Goal: Information Seeking & Learning: Learn about a topic

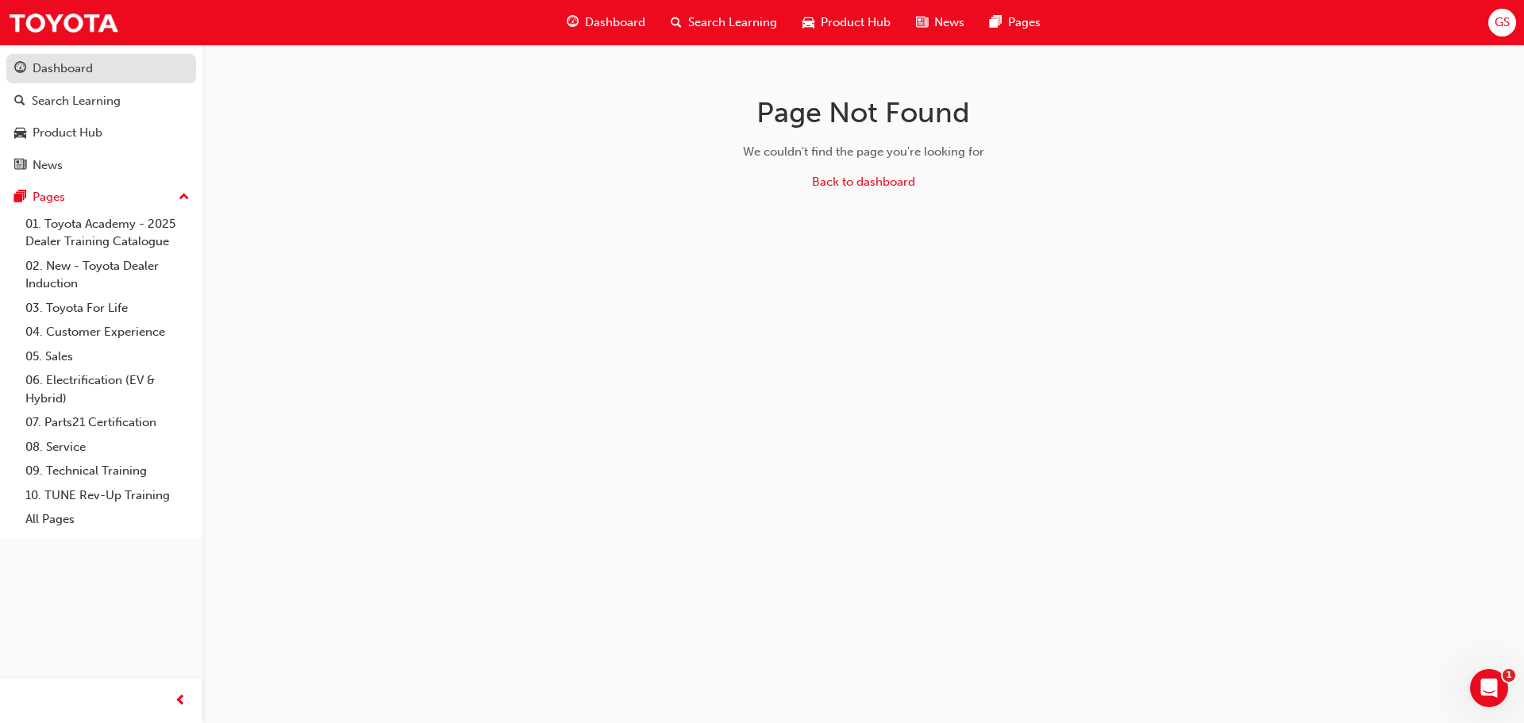
click at [84, 67] on div "Dashboard" at bounding box center [63, 69] width 60 height 18
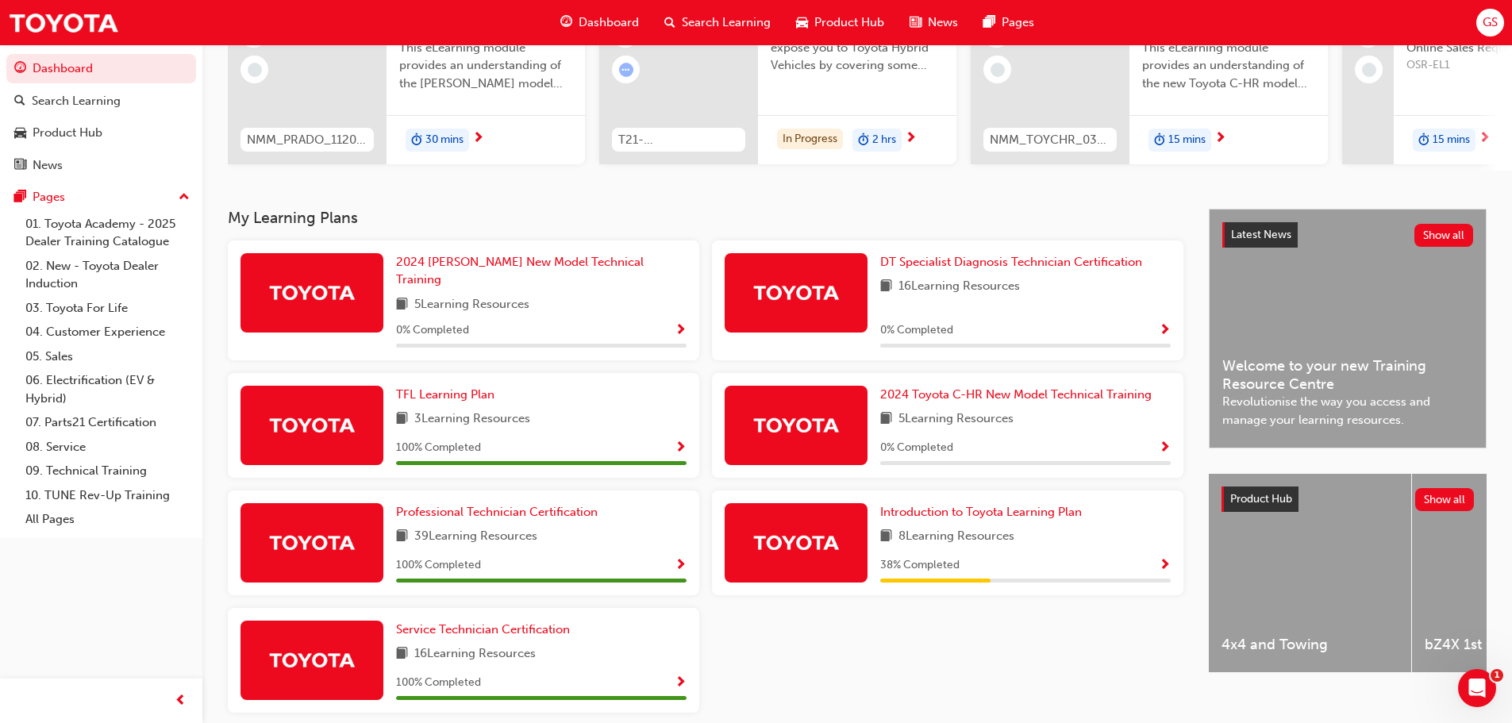
scroll to position [159, 0]
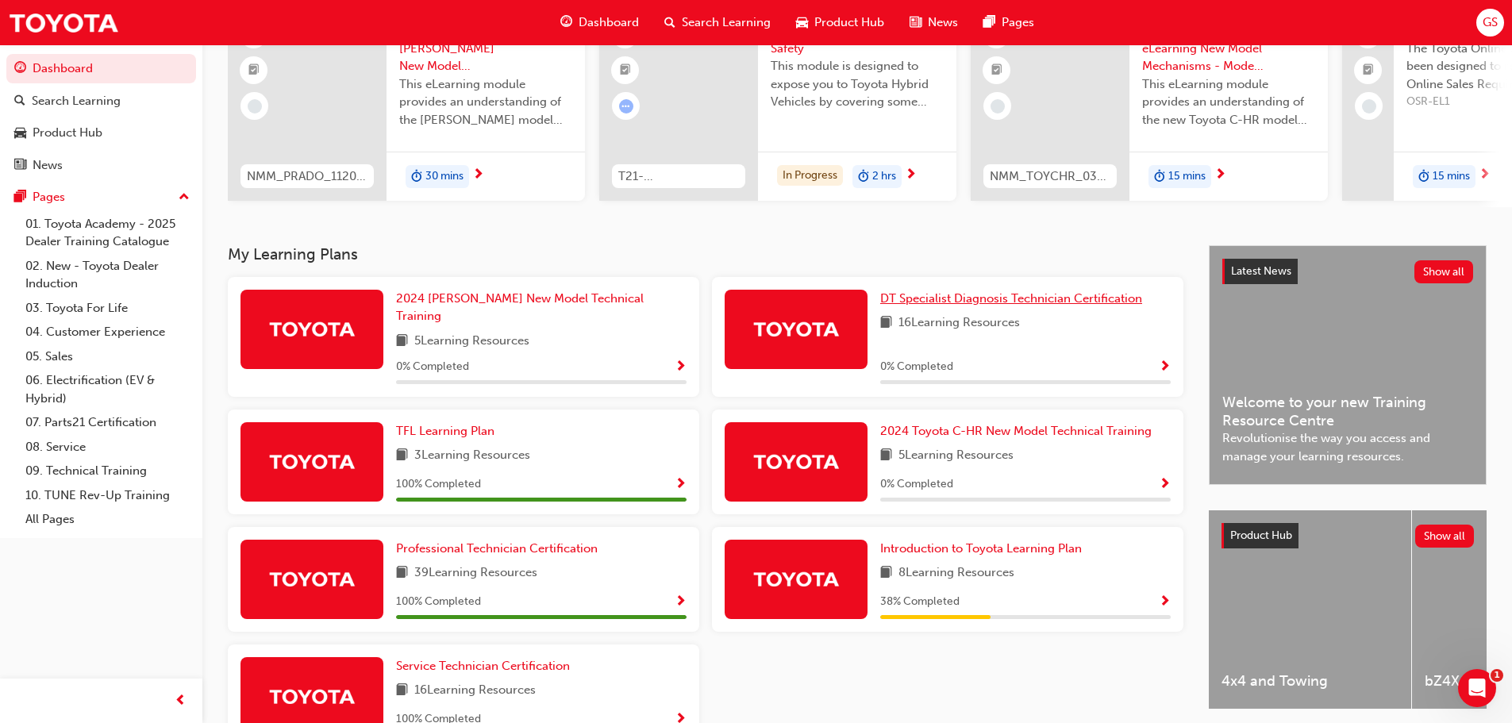
click at [982, 306] on span "DT Specialist Diagnosis Technician Certification" at bounding box center [1011, 298] width 262 height 14
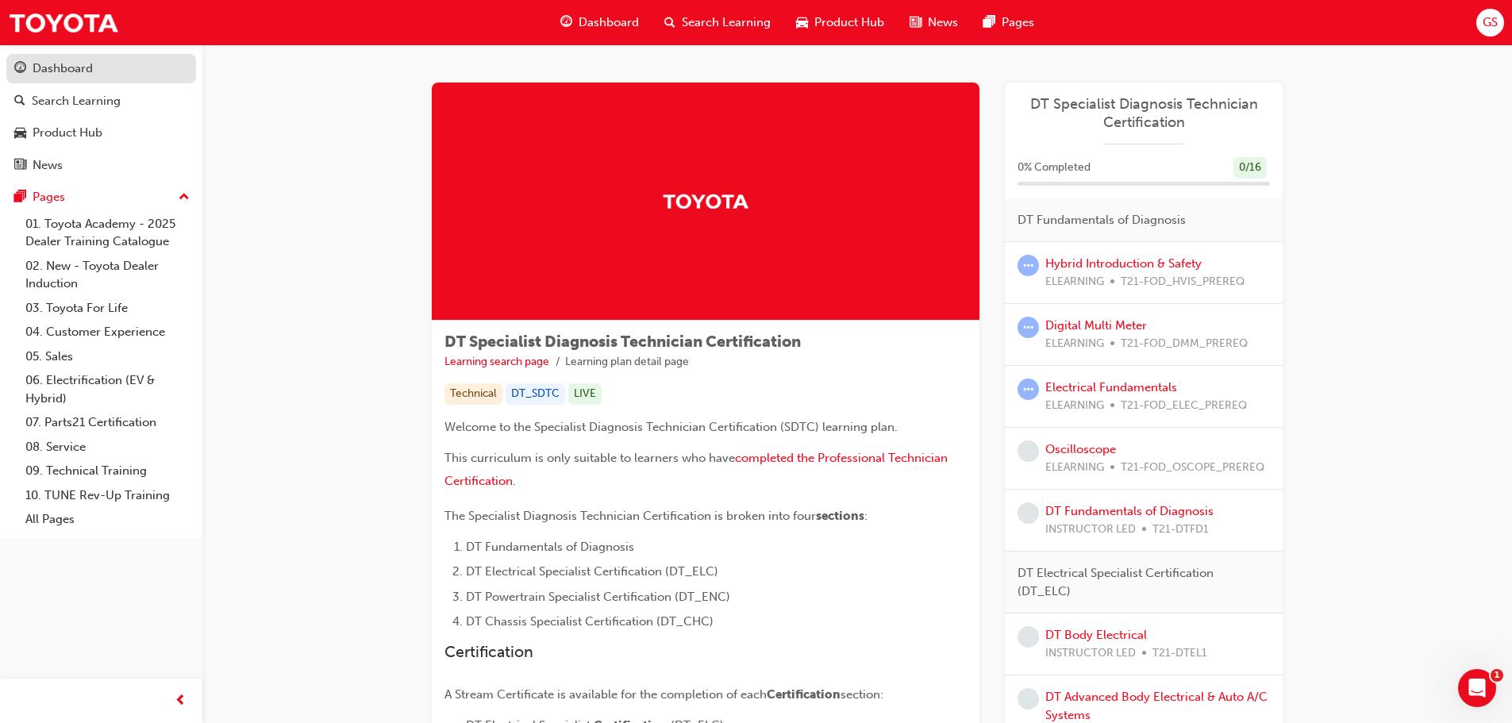
click at [60, 62] on div "Dashboard" at bounding box center [63, 69] width 60 height 18
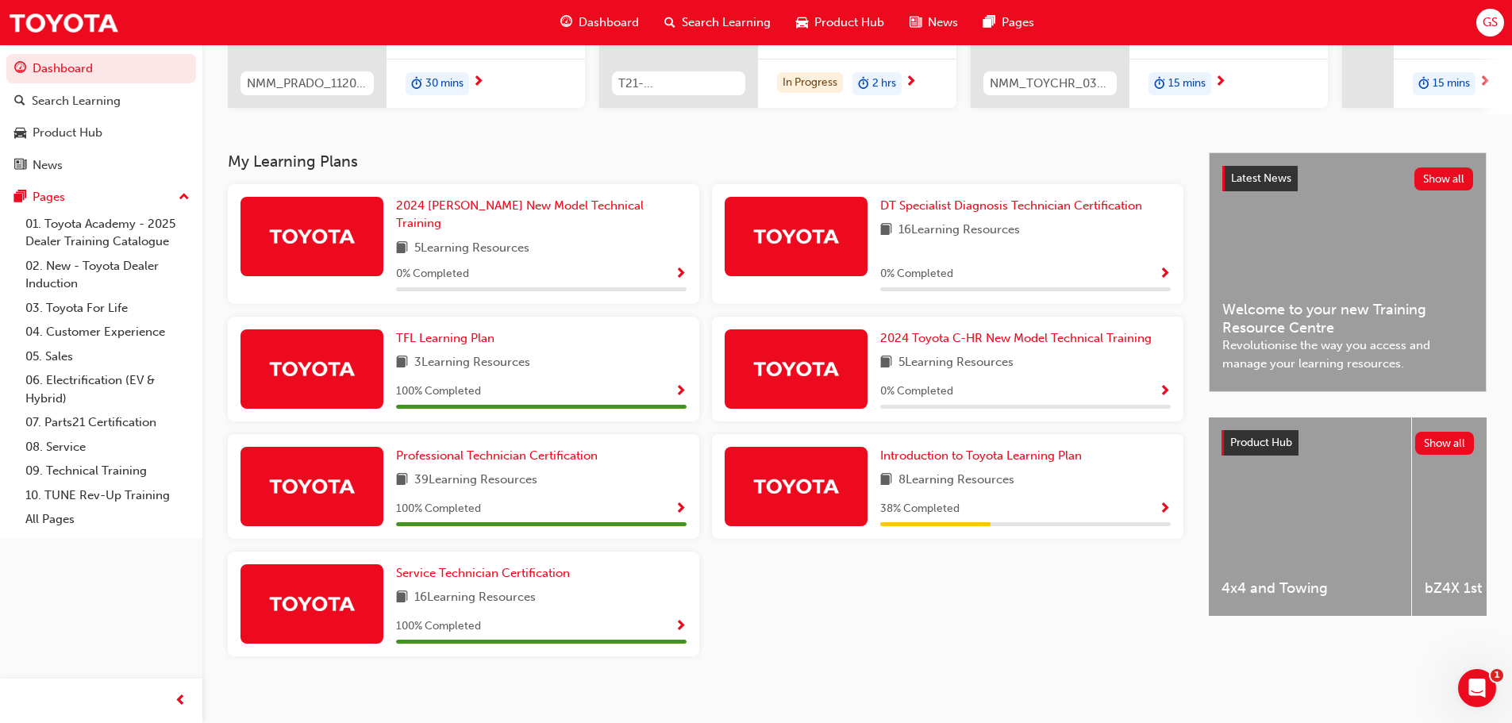
scroll to position [254, 0]
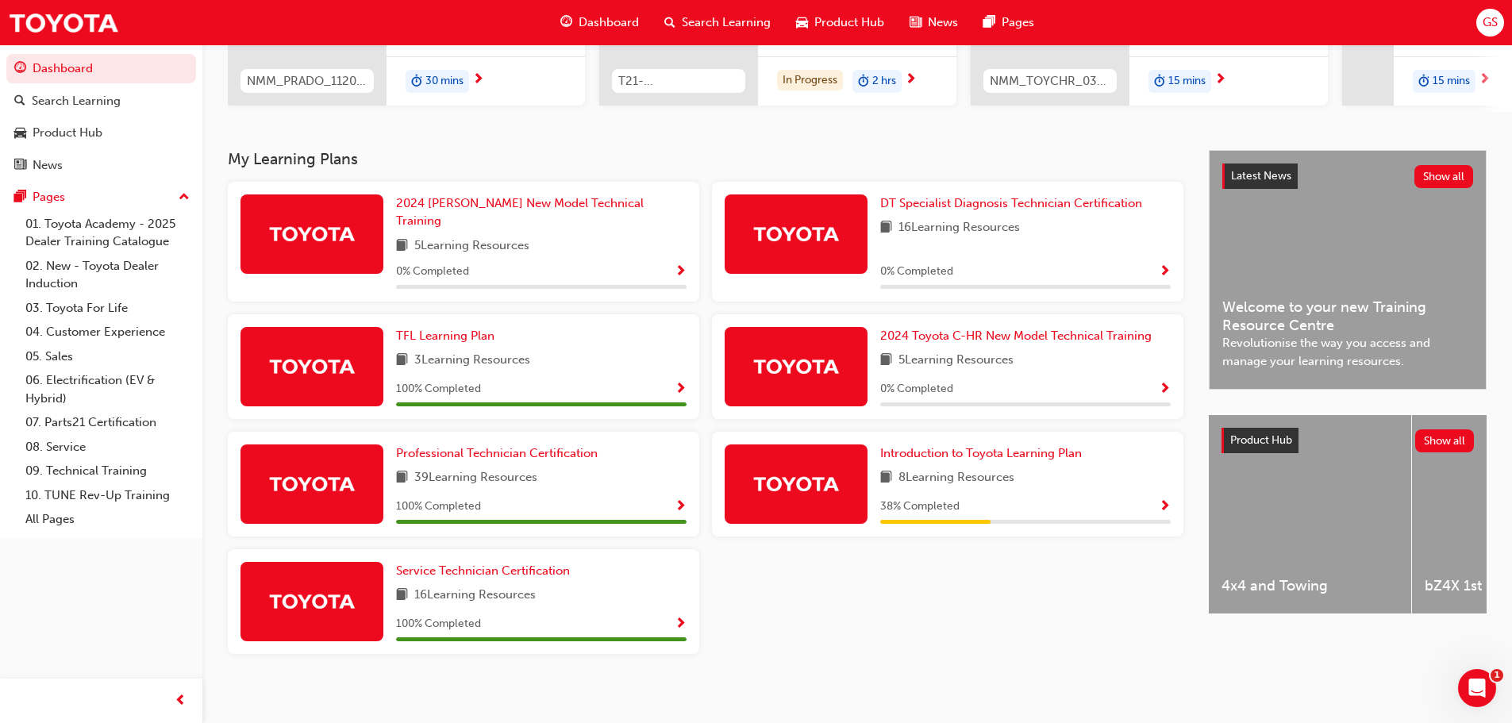
click at [1163, 265] on span "Show Progress" at bounding box center [1165, 272] width 12 height 14
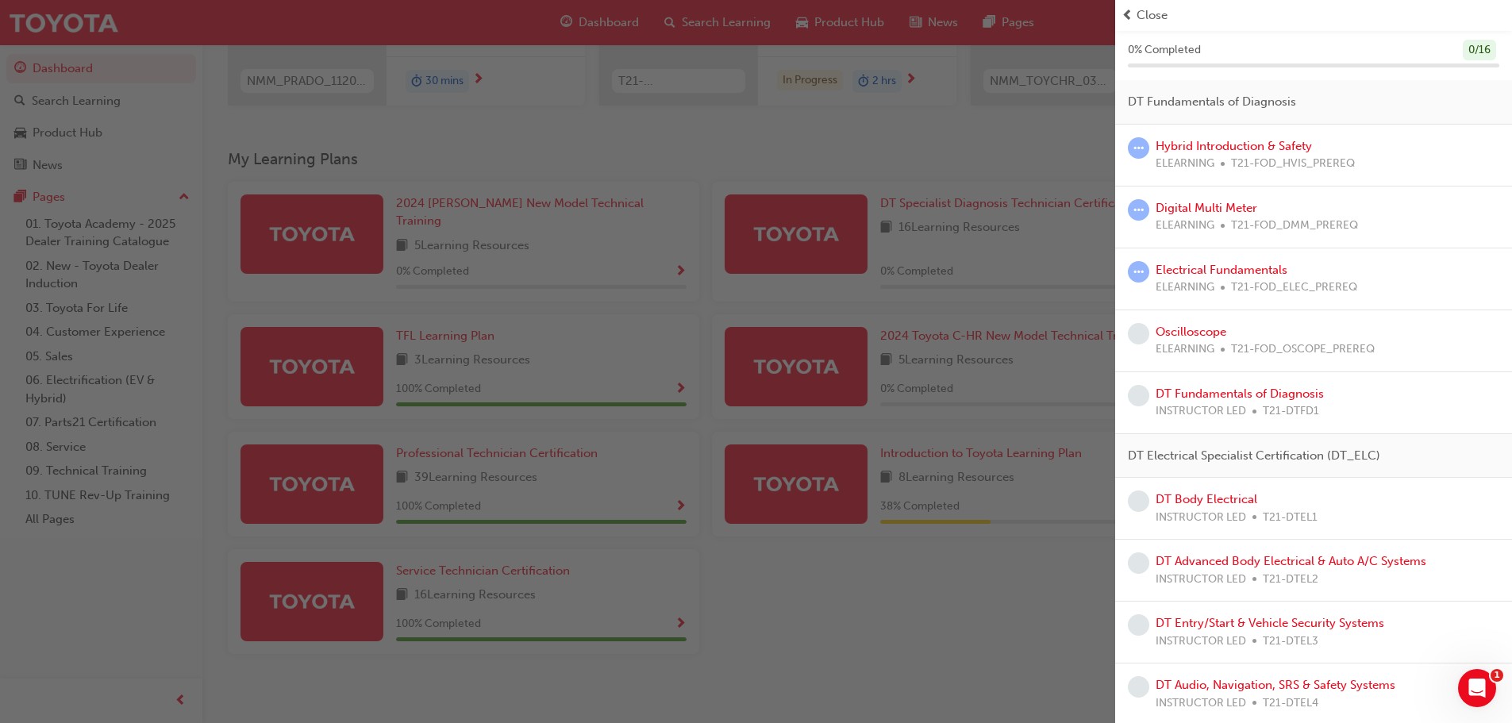
scroll to position [0, 0]
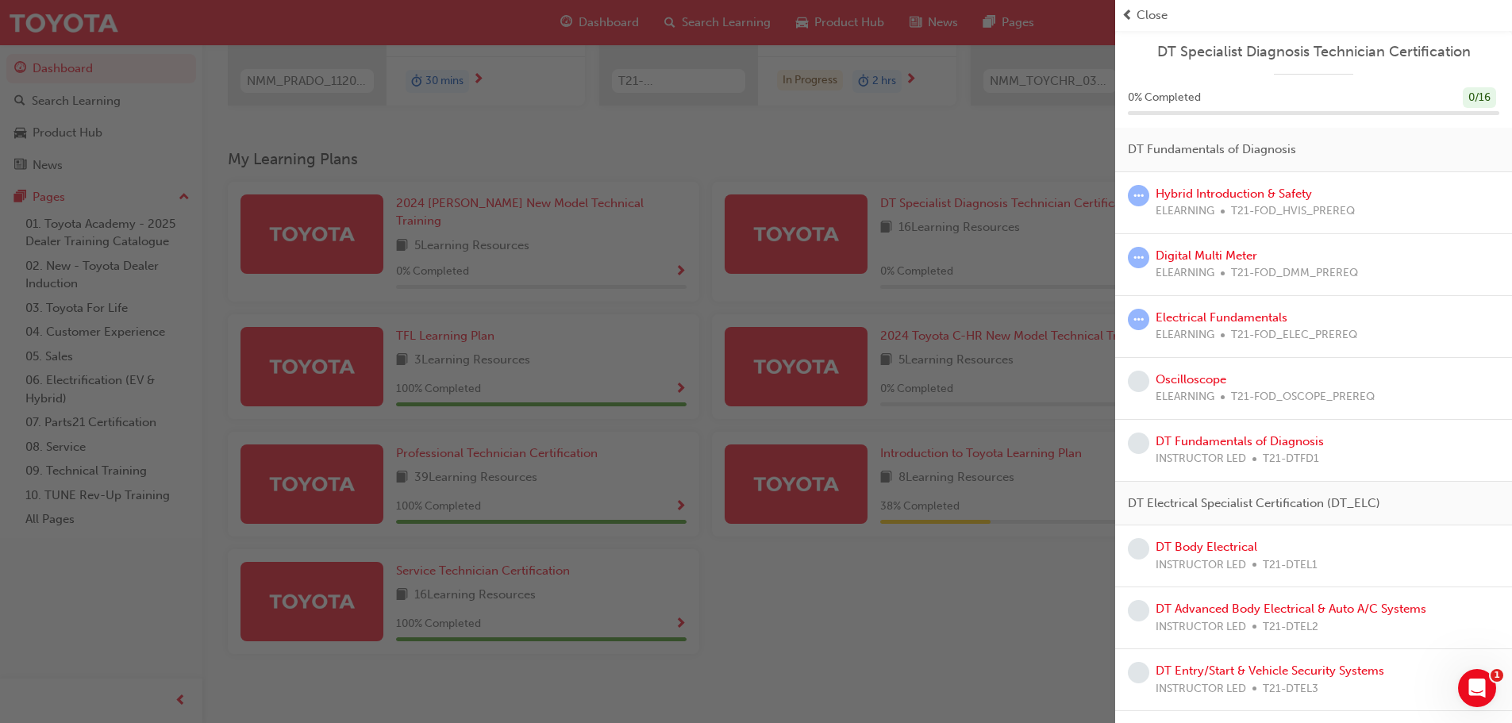
click at [86, 594] on div "button" at bounding box center [557, 361] width 1115 height 723
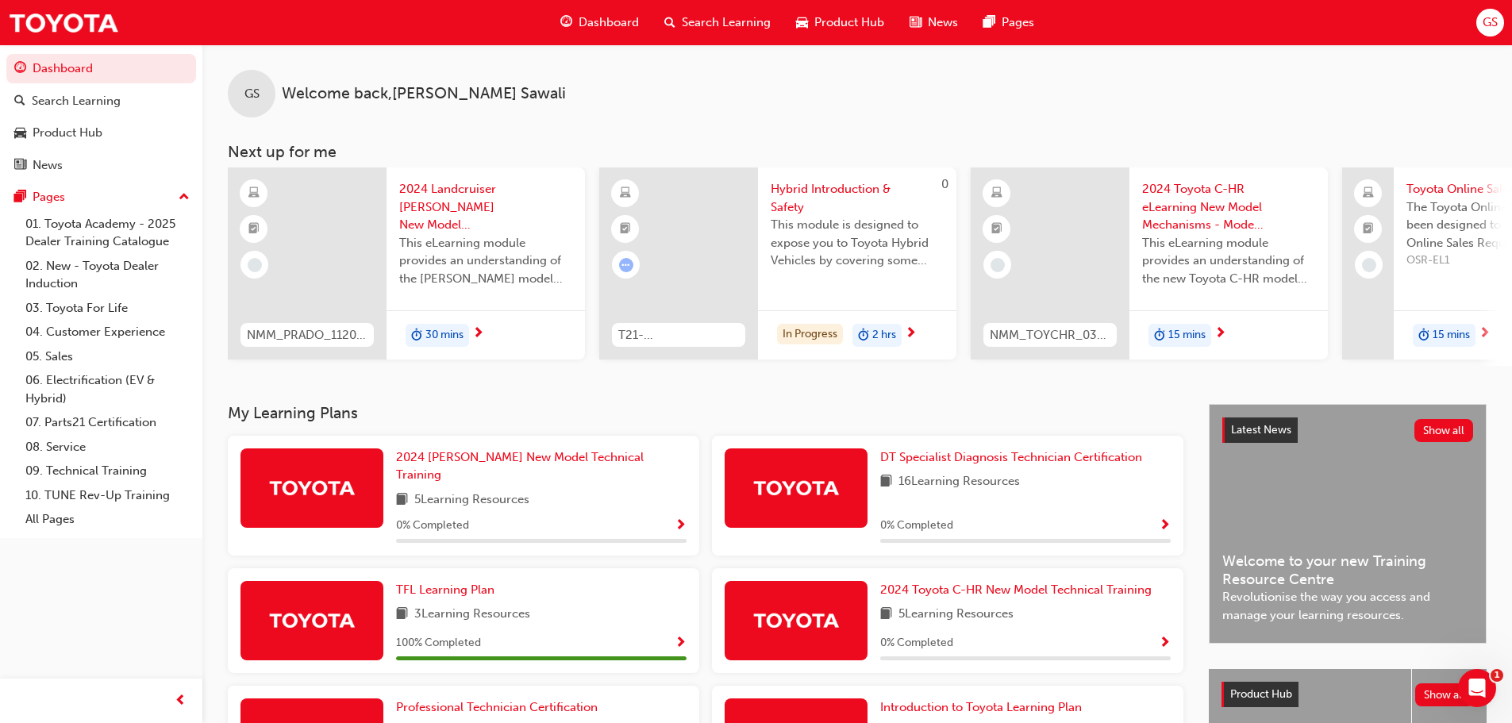
click at [1167, 520] on span "Show Progress" at bounding box center [1165, 526] width 12 height 14
